Goal: Check status

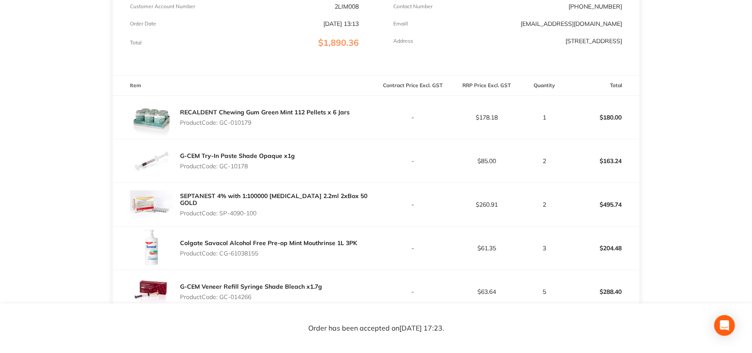
scroll to position [216, 0]
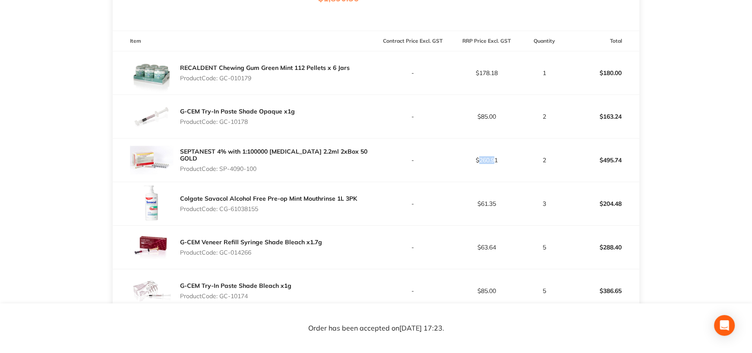
drag, startPoint x: 479, startPoint y: 159, endPoint x: 495, endPoint y: 158, distance: 16.0
click at [495, 158] on p "$260.91" at bounding box center [486, 160] width 73 height 7
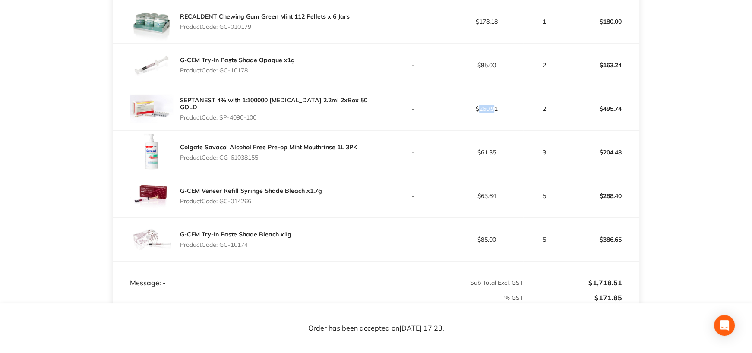
scroll to position [212, 0]
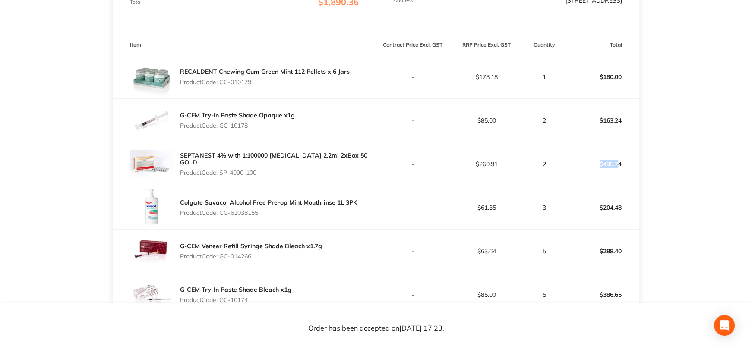
drag, startPoint x: 599, startPoint y: 161, endPoint x: 618, endPoint y: 161, distance: 19.4
click at [618, 161] on p "$495.74" at bounding box center [602, 164] width 73 height 21
click at [633, 169] on p "$495.74" at bounding box center [602, 164] width 73 height 21
drag, startPoint x: 473, startPoint y: 158, endPoint x: 622, endPoint y: 164, distance: 148.5
click at [622, 164] on tr "SEPTANEST 4% with 1:100000 [MEDICAL_DATA] 2.2ml 2xBox 50 GOLD Product Code: SP-…" at bounding box center [376, 164] width 526 height 44
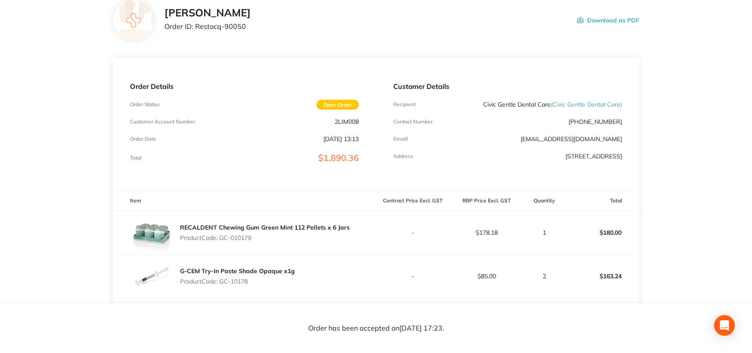
scroll to position [173, 0]
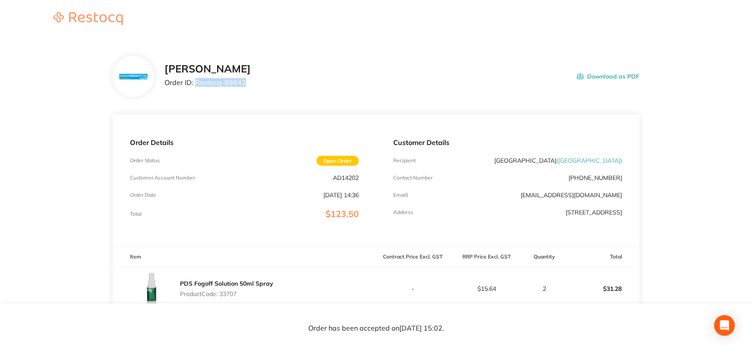
drag, startPoint x: 195, startPoint y: 82, endPoint x: 254, endPoint y: 82, distance: 58.7
click at [254, 82] on div "Adam Dental Order ID: Restocq- 89842 Download as PDF" at bounding box center [401, 76] width 474 height 27
drag, startPoint x: 332, startPoint y: 177, endPoint x: 377, endPoint y: 184, distance: 45.1
click at [369, 182] on div "Order Details Order Status Open Order Customer Account Number AD14202 Order Dat…" at bounding box center [244, 180] width 263 height 132
copy div "AD14202 Order Date Aug 11 2025, 14:36"
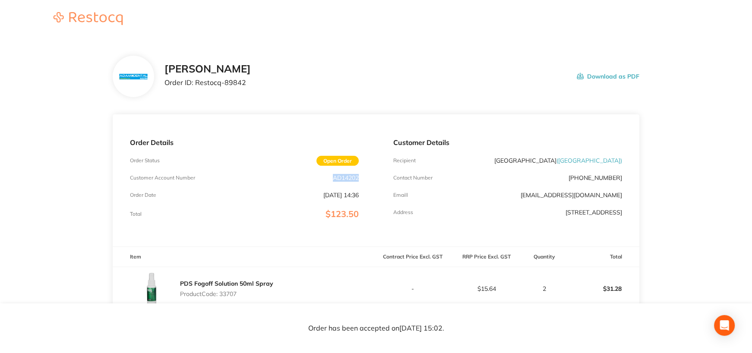
drag, startPoint x: 509, startPoint y: 243, endPoint x: 369, endPoint y: 201, distance: 146.7
click at [509, 243] on div "Customer Details Recipient Horsham Plaza Dental Centre ( Horsham Plaza Dental C…" at bounding box center [507, 180] width 263 height 132
drag, startPoint x: 332, startPoint y: 178, endPoint x: 360, endPoint y: 177, distance: 27.6
click at [360, 177] on div "Order Details Order Status Open Order Customer Account Number AD14202 Order Dat…" at bounding box center [244, 180] width 263 height 132
copy p "AD14202"
